Goal: Complete application form

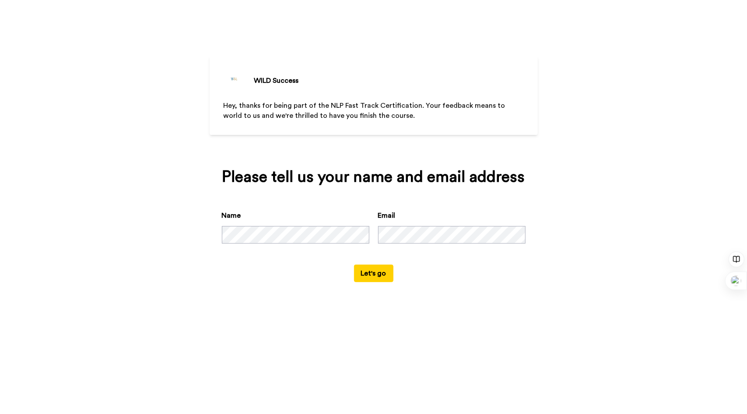
click at [376, 272] on button "Let's go" at bounding box center [373, 273] width 39 height 18
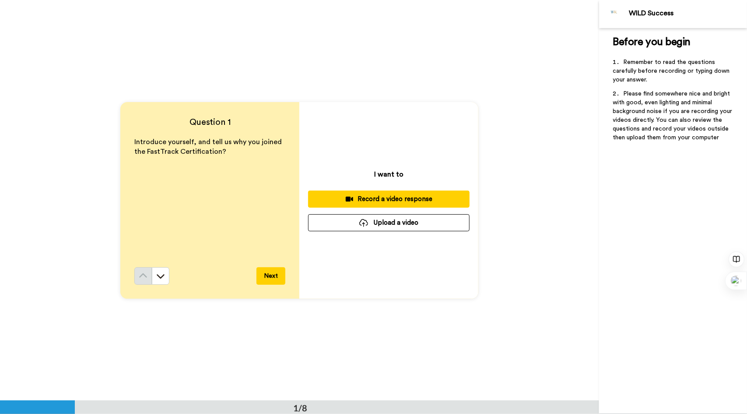
click at [270, 279] on button "Next" at bounding box center [271, 276] width 29 height 18
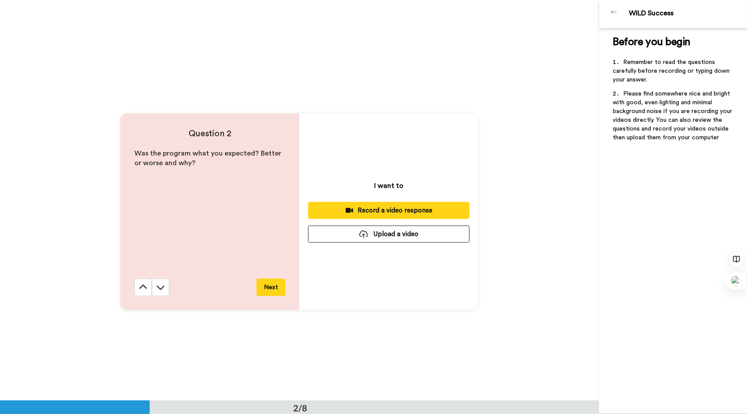
scroll to position [401, 0]
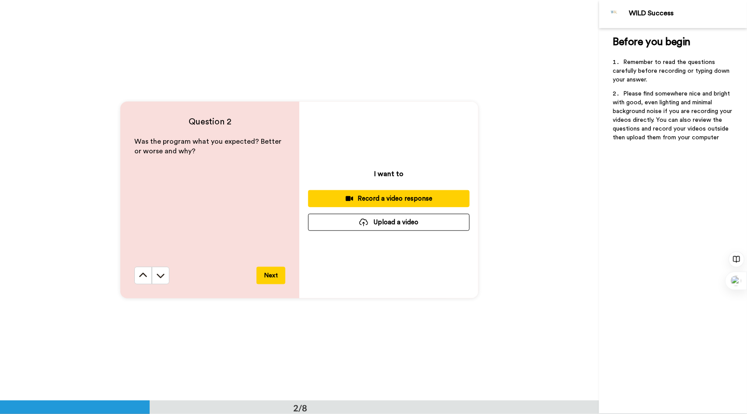
click at [264, 278] on button "Next" at bounding box center [271, 276] width 29 height 18
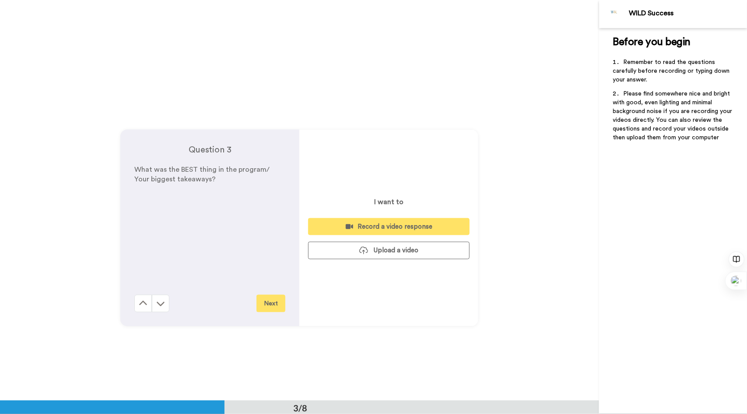
scroll to position [801, 0]
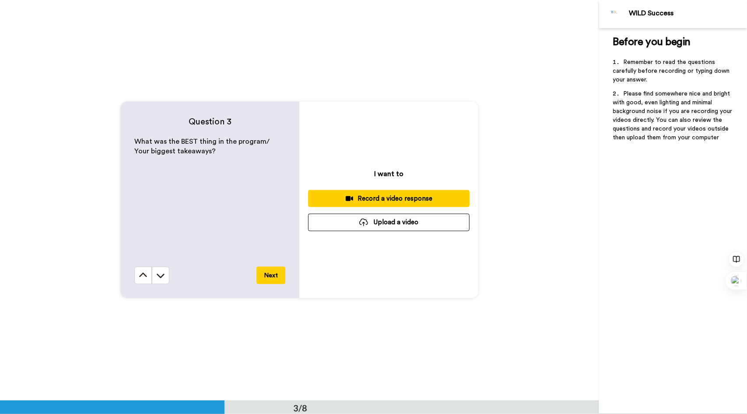
click at [264, 279] on button "Next" at bounding box center [271, 276] width 29 height 18
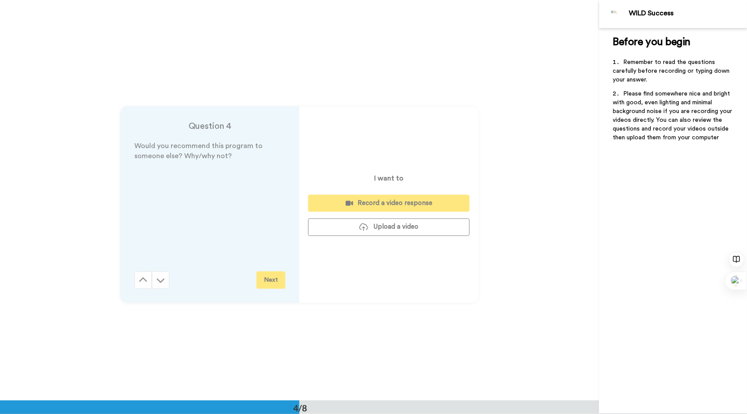
scroll to position [1201, 0]
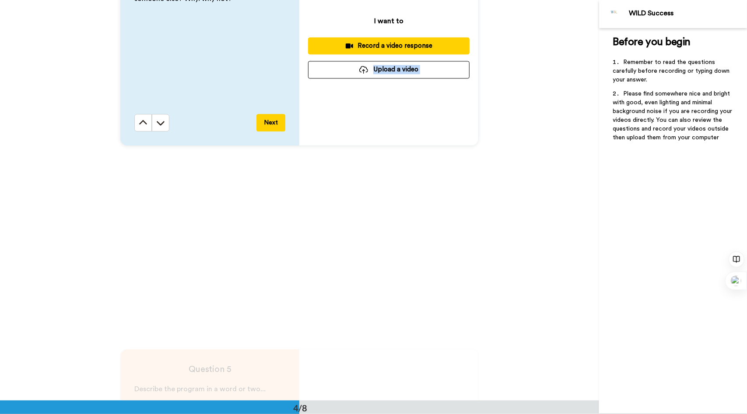
drag, startPoint x: 366, startPoint y: 391, endPoint x: 524, endPoint y: 414, distance: 158.8
click at [524, 413] on div "Question 1 Introduce yourself, and tell us why you joined the FastTrack Certifi…" at bounding box center [299, 207] width 599 height 414
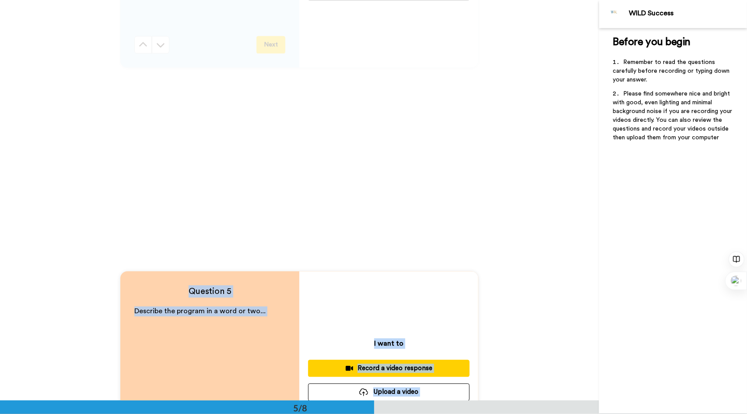
click at [360, 271] on div "Question 5 Describe the program in a word or two... Next I want to Record a vid…" at bounding box center [299, 369] width 599 height 400
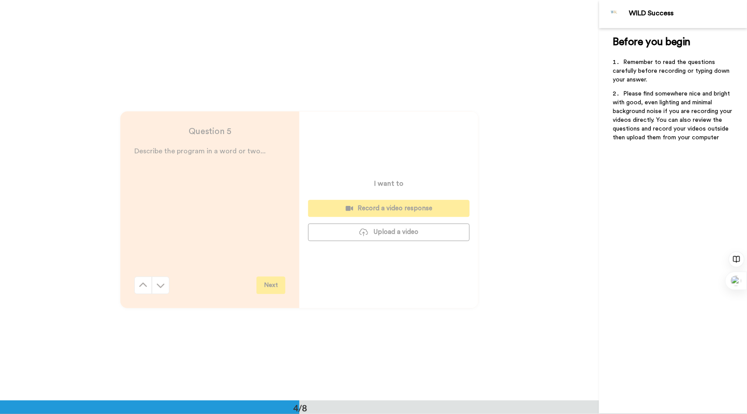
scroll to position [1316, 0]
